Goal: Check status: Check status

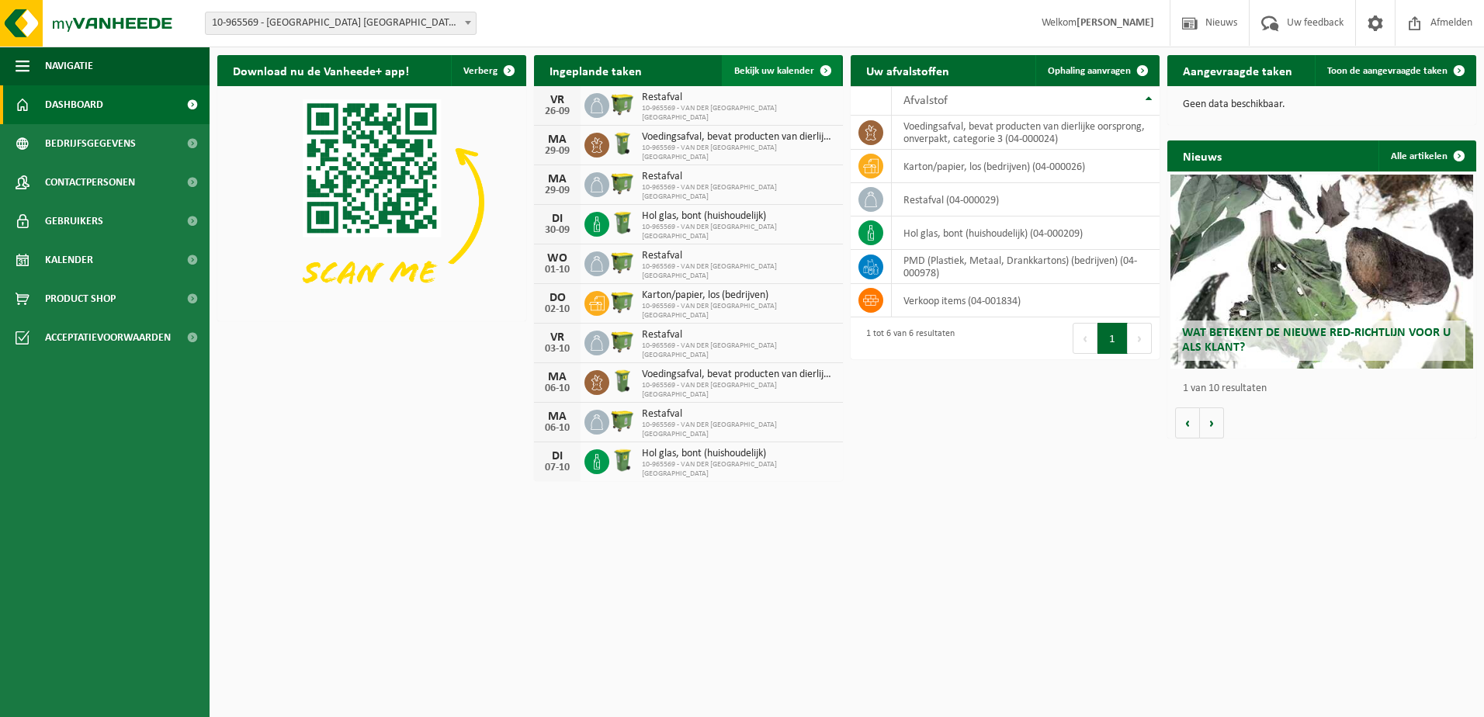
click at [774, 71] on span "Bekijk uw kalender" at bounding box center [774, 71] width 80 height 10
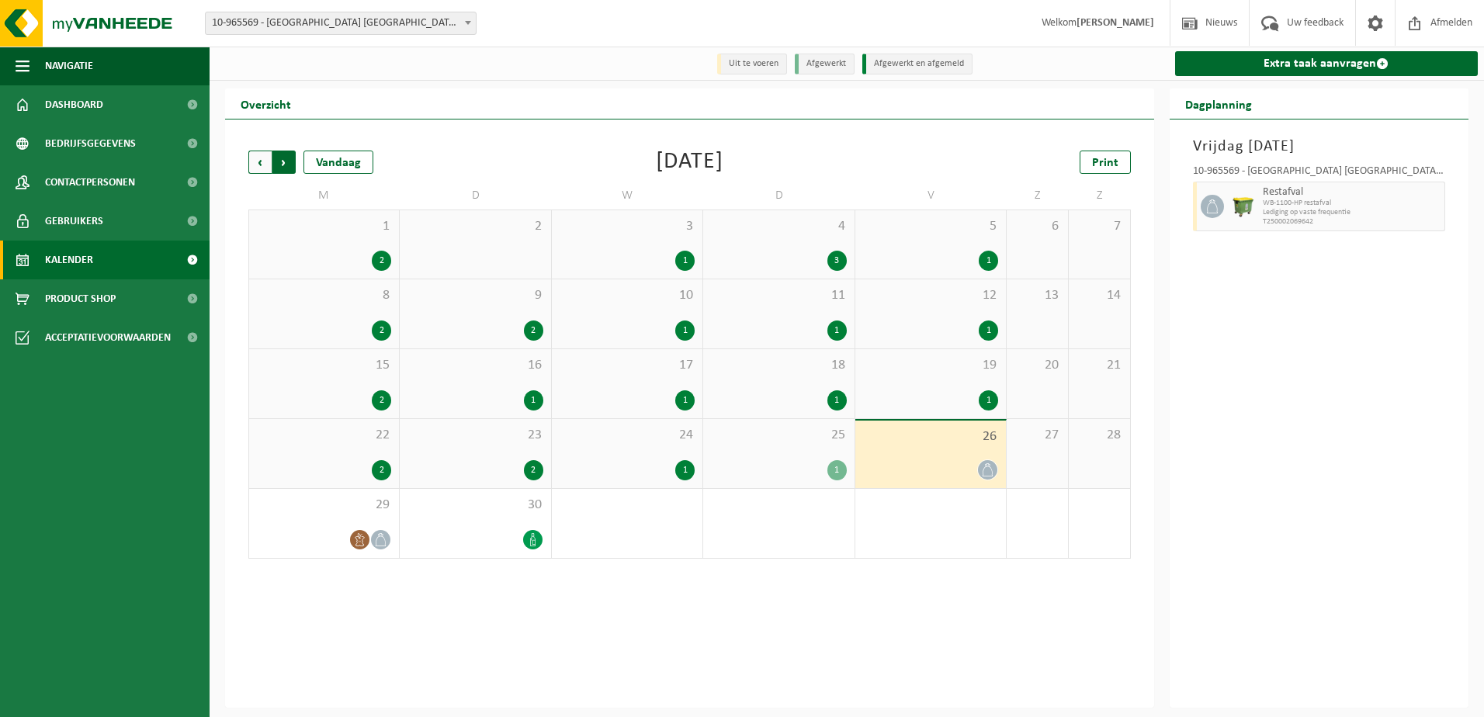
click at [257, 163] on span "Vorige" at bounding box center [259, 162] width 23 height 23
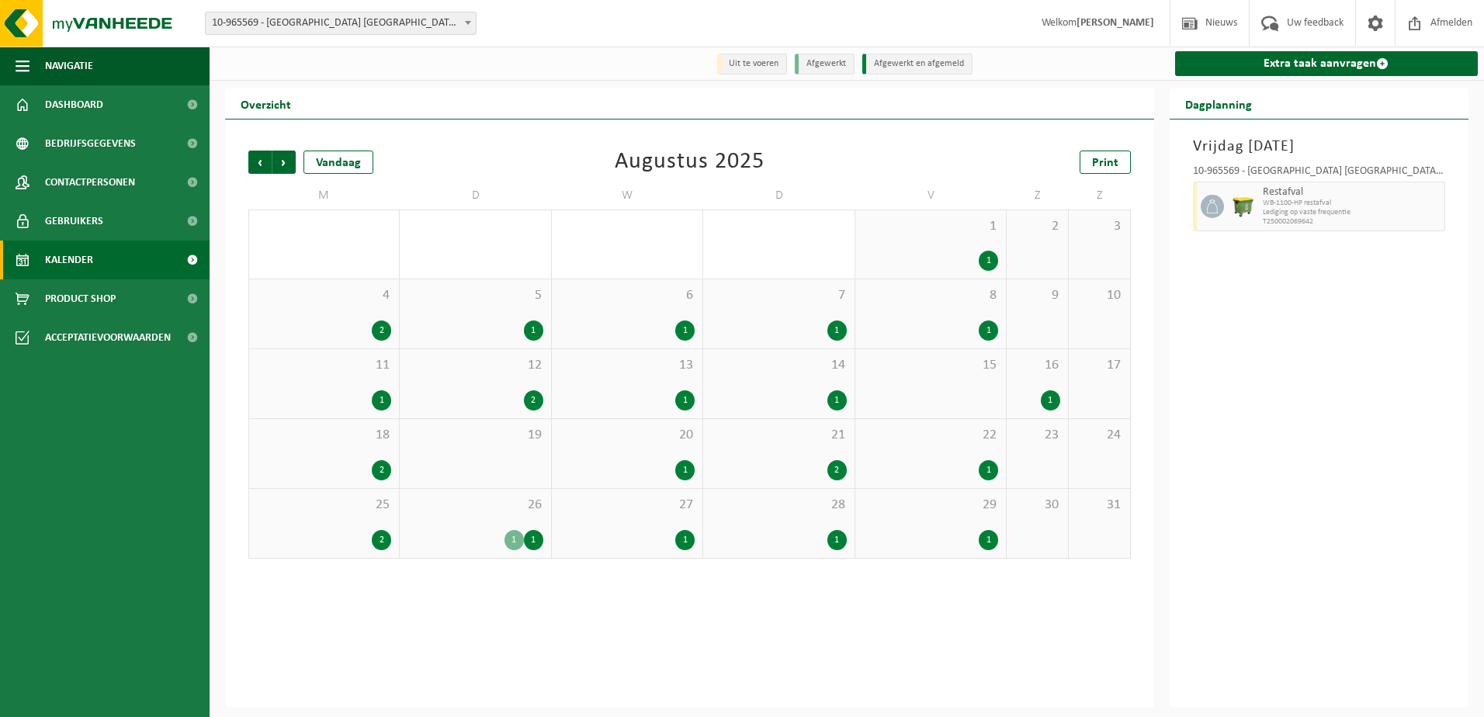
click at [918, 230] on span "1" at bounding box center [930, 226] width 135 height 17
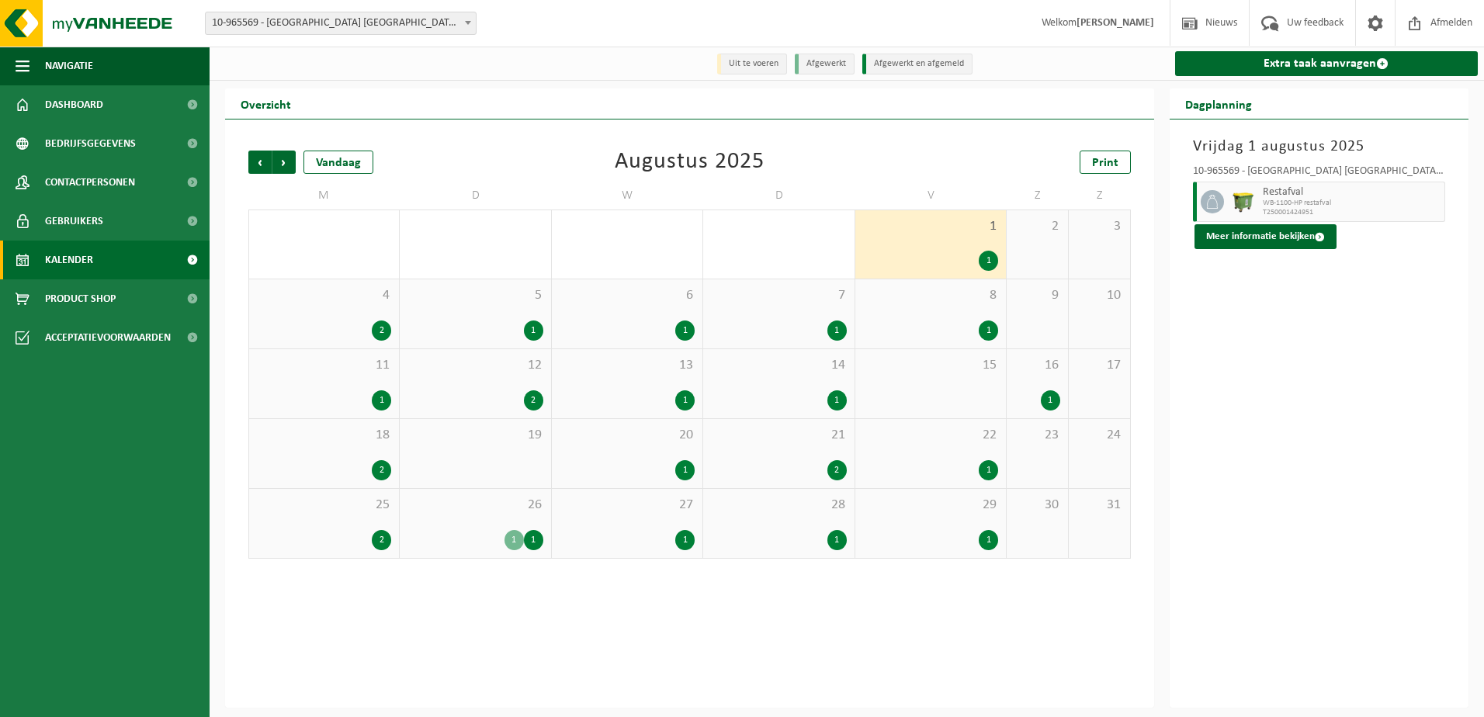
click at [351, 317] on div "4 2" at bounding box center [324, 313] width 150 height 69
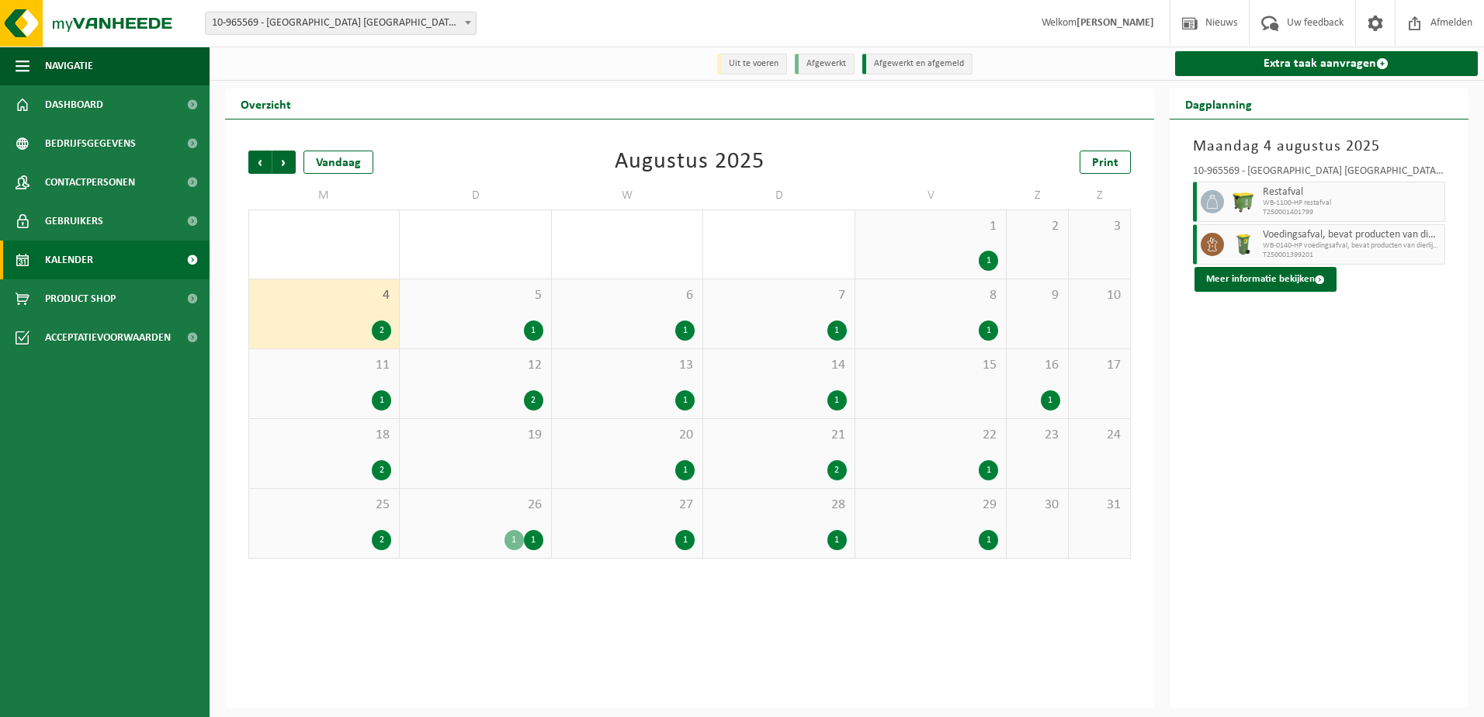
click at [480, 313] on div "5 1" at bounding box center [475, 313] width 151 height 69
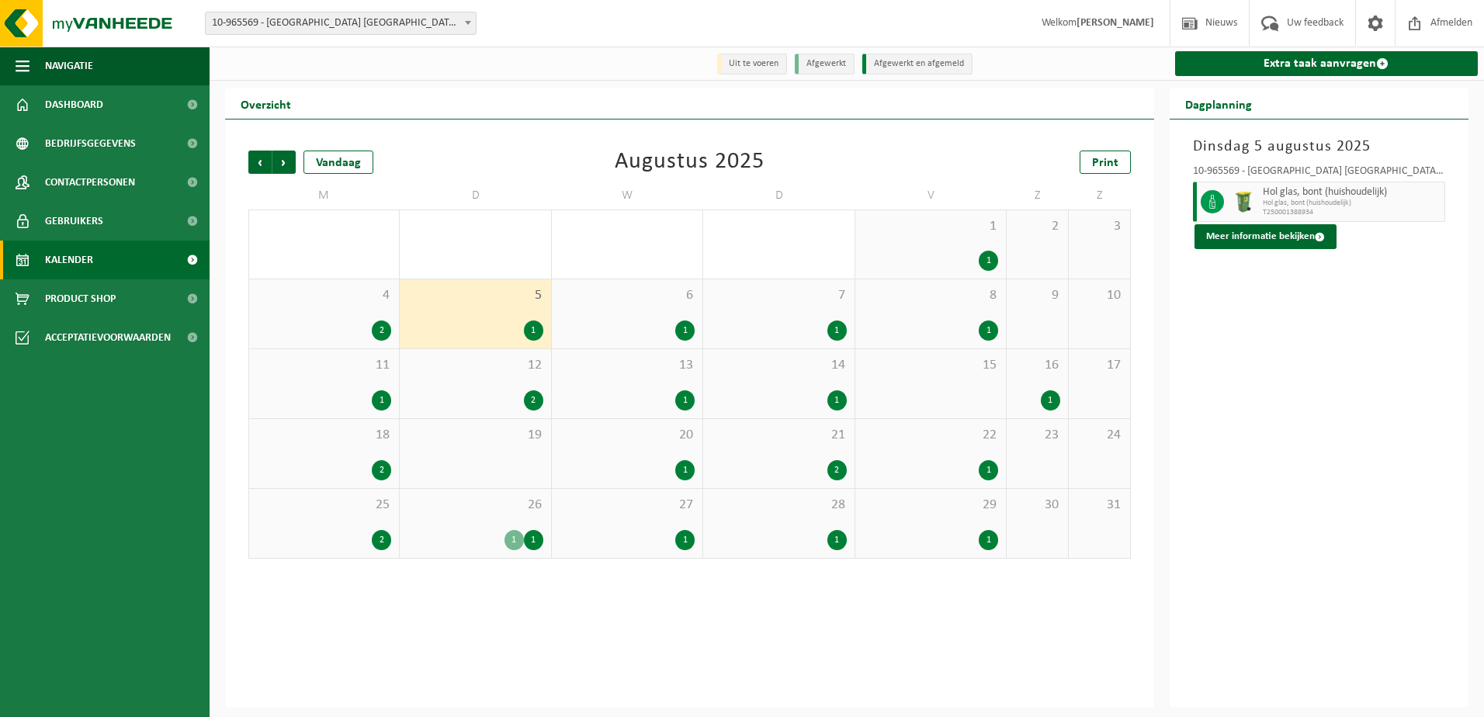
click at [617, 306] on div "6 1" at bounding box center [627, 313] width 151 height 69
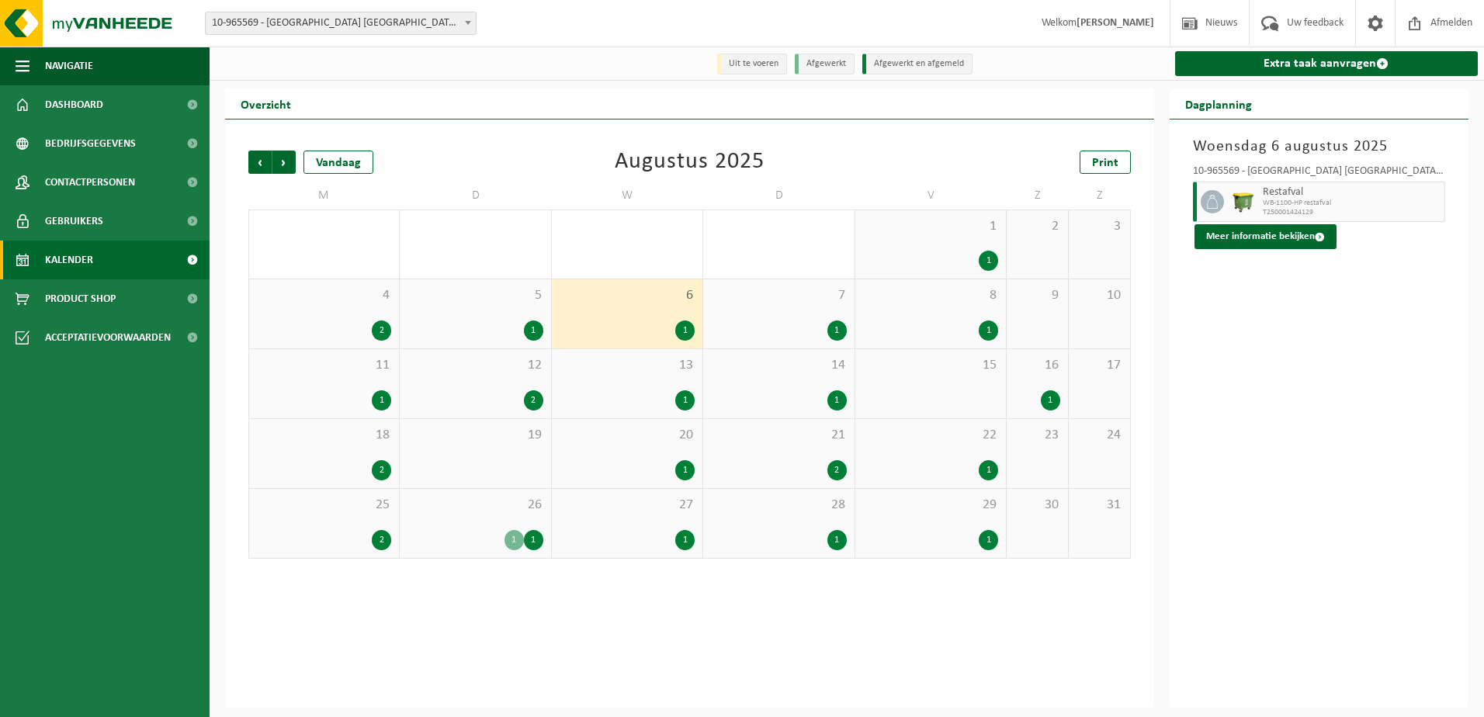
click at [827, 304] on span "7" at bounding box center [778, 295] width 135 height 17
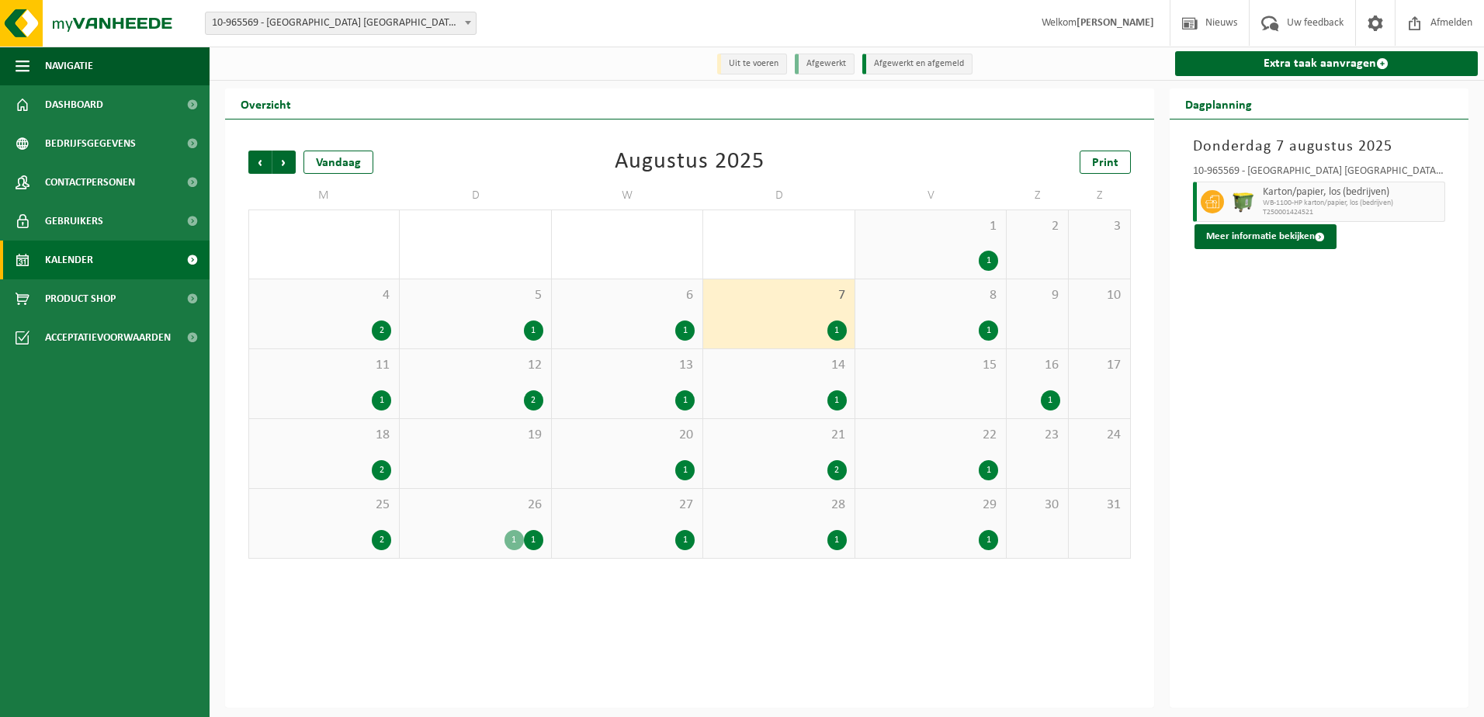
click at [958, 303] on span "8" at bounding box center [930, 295] width 135 height 17
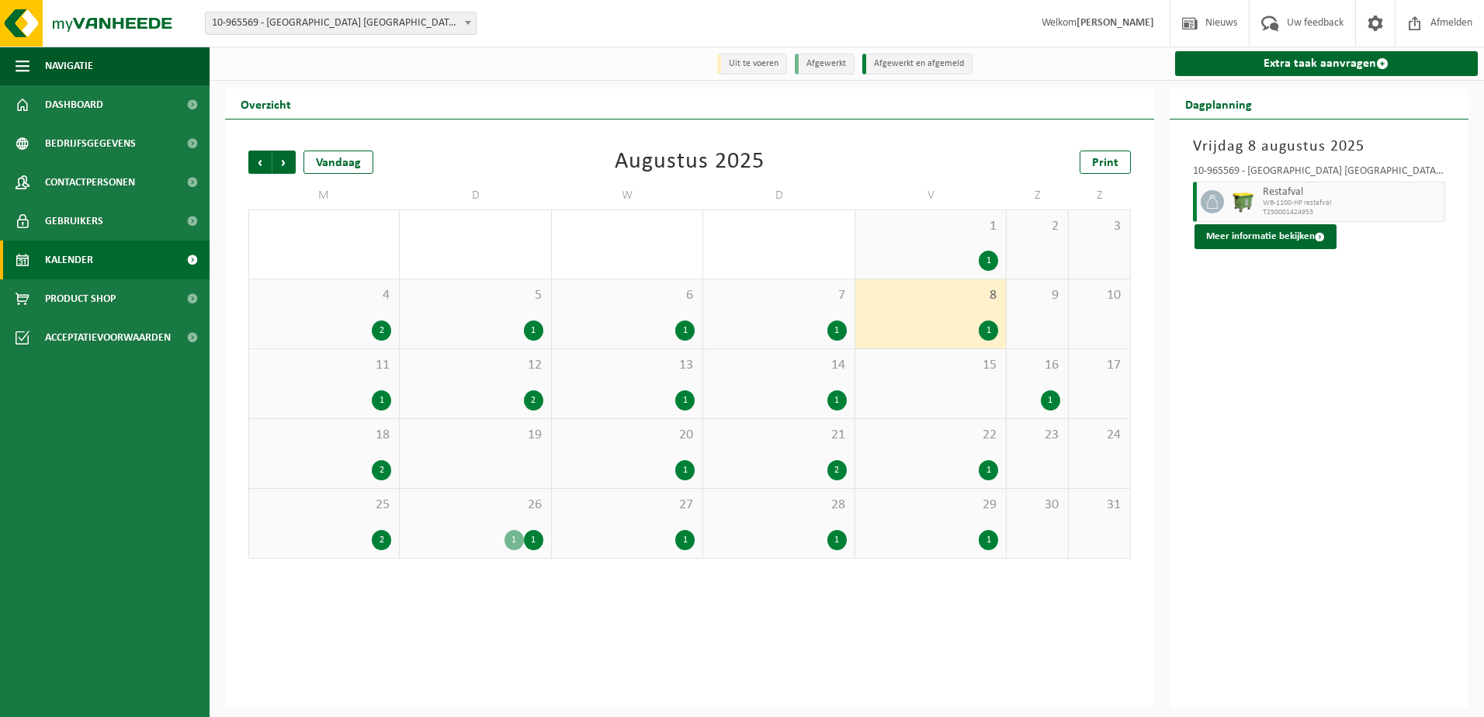
click at [480, 454] on div "19" at bounding box center [475, 453] width 151 height 69
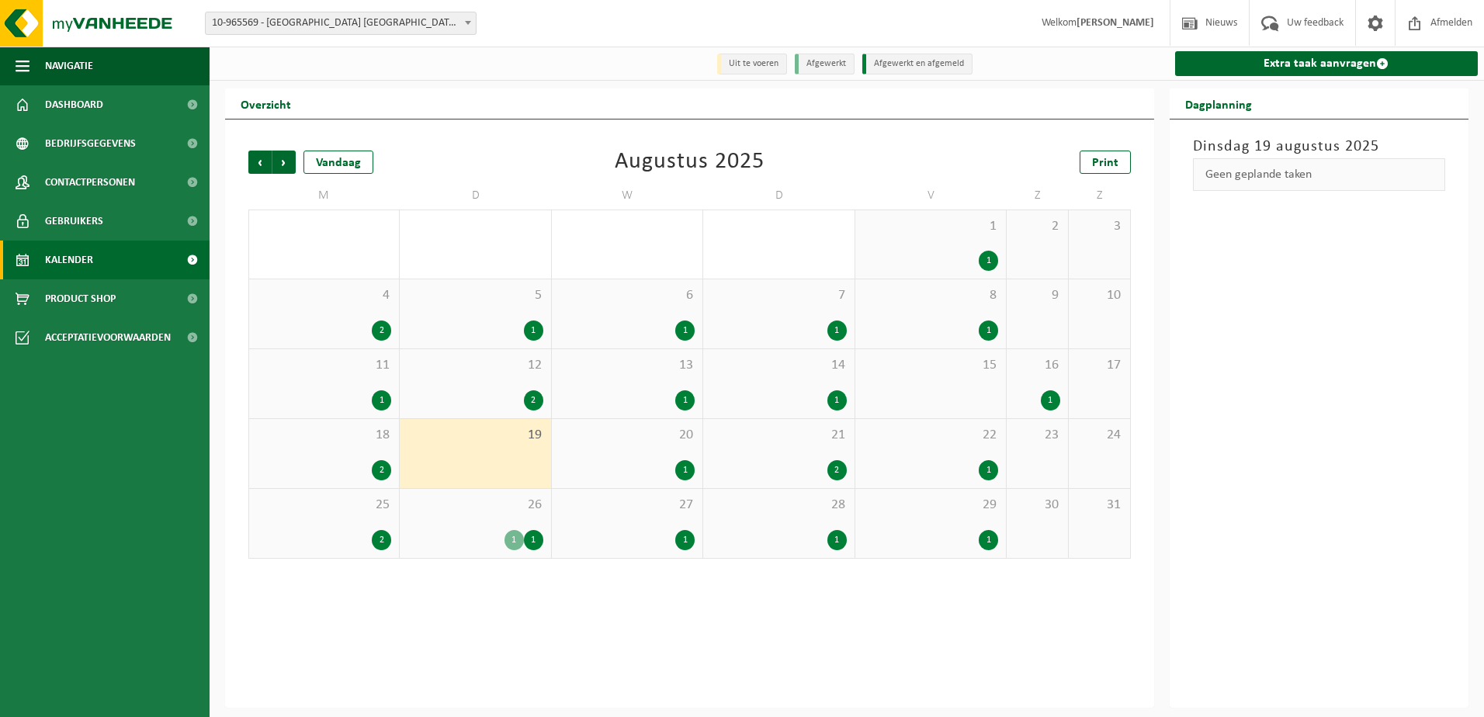
click at [943, 452] on div "22 1" at bounding box center [930, 453] width 151 height 69
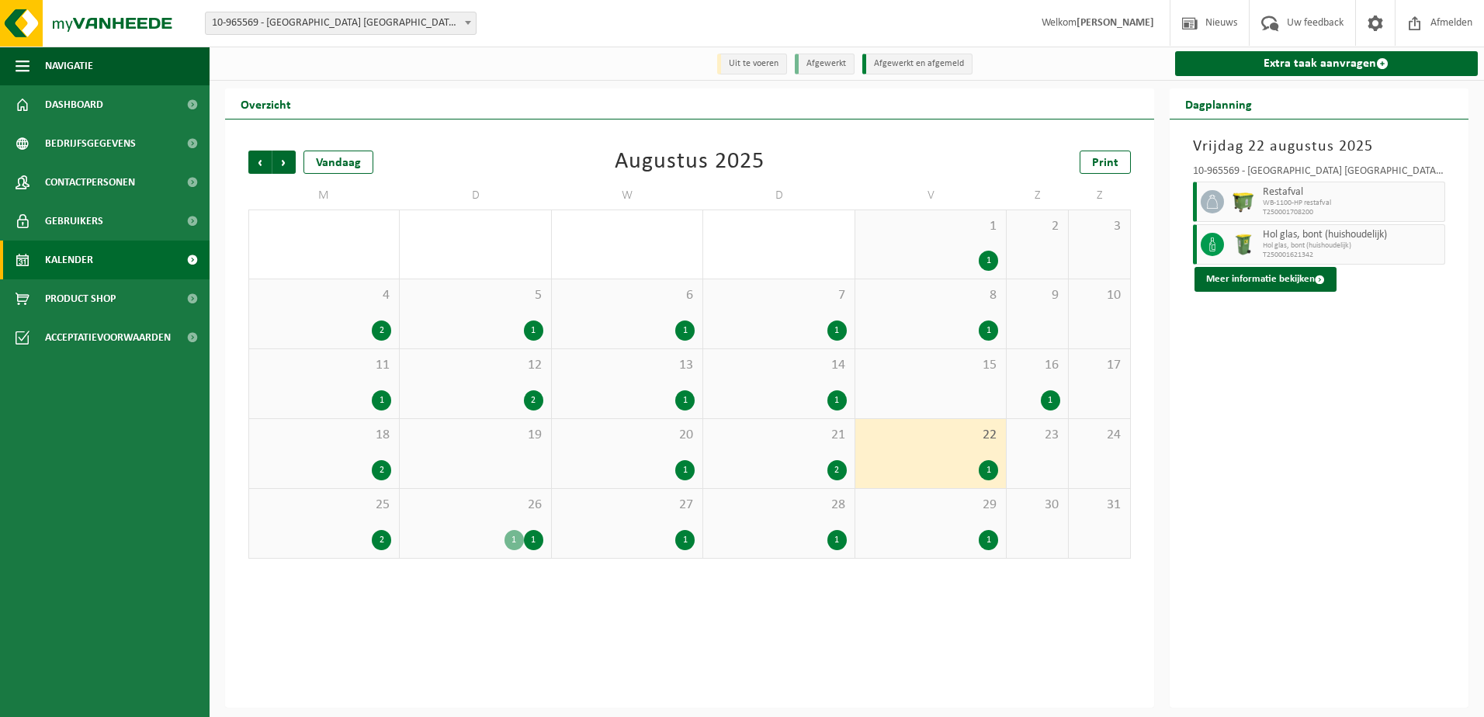
click at [493, 507] on span "26" at bounding box center [474, 505] width 135 height 17
